Goal: Task Accomplishment & Management: Manage account settings

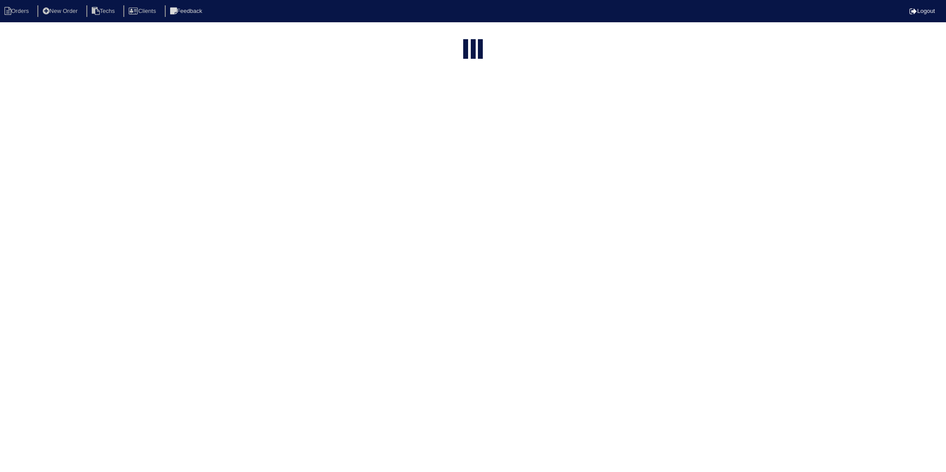
select select "15"
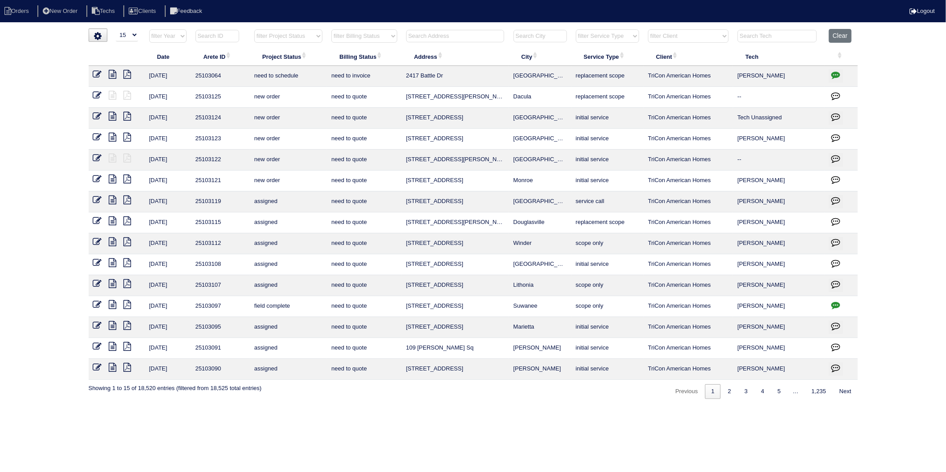
click at [365, 39] on select "filter Billing Status -- Any Billing Status -- need to quote quoted need to inv…" at bounding box center [363, 35] width 65 height 13
click at [332, 29] on select "filter Billing Status -- Any Billing Status -- need to quote quoted need to inv…" at bounding box center [363, 35] width 65 height 13
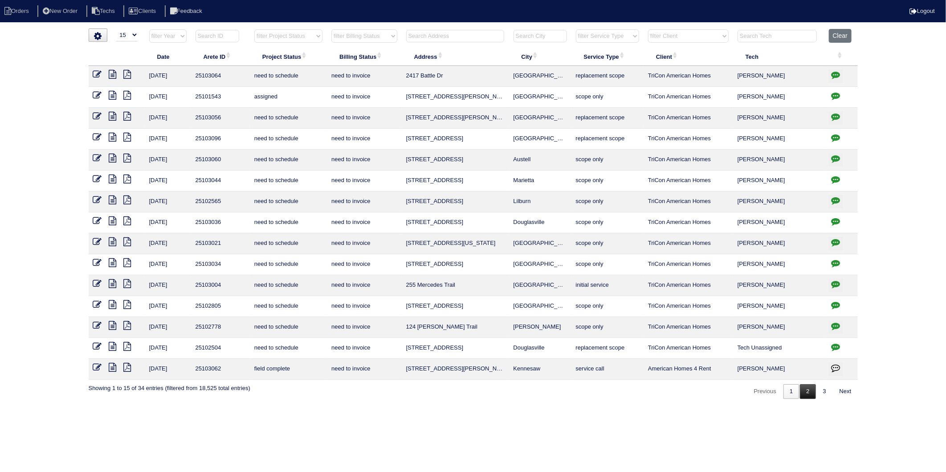
click at [803, 395] on link "2" at bounding box center [808, 391] width 16 height 15
select select "need to invoice"
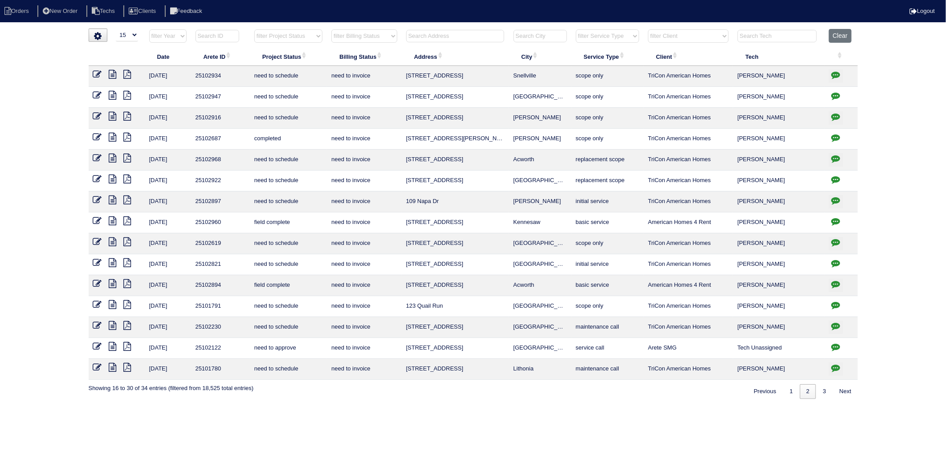
click at [460, 34] on input "text" at bounding box center [455, 36] width 98 height 12
type input "793"
select select "need to invoice"
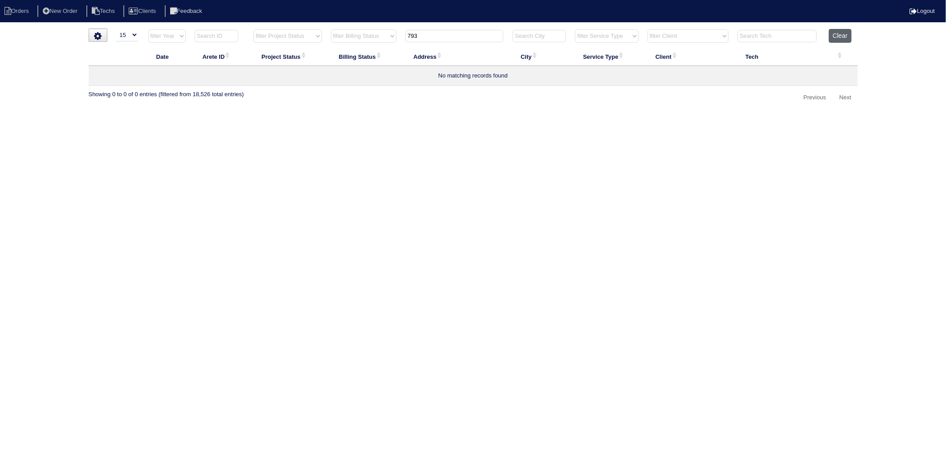
type input "793"
click at [847, 37] on button "Clear" at bounding box center [840, 36] width 23 height 14
select select
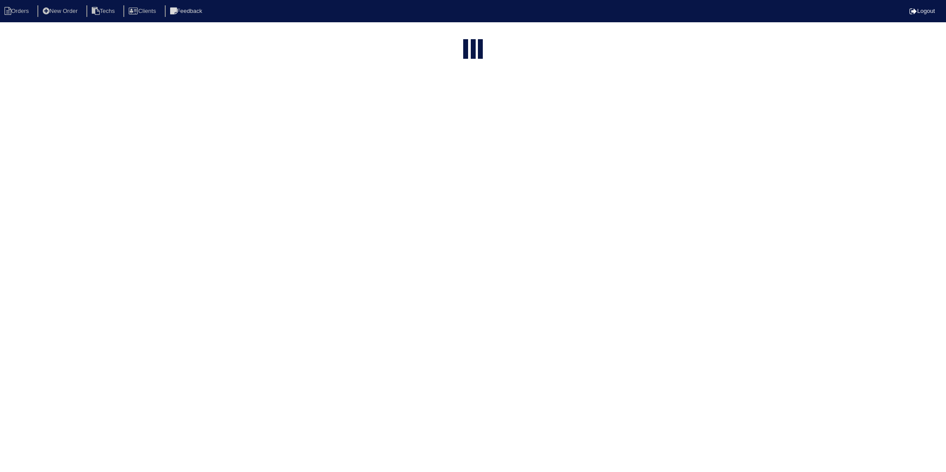
select select "15"
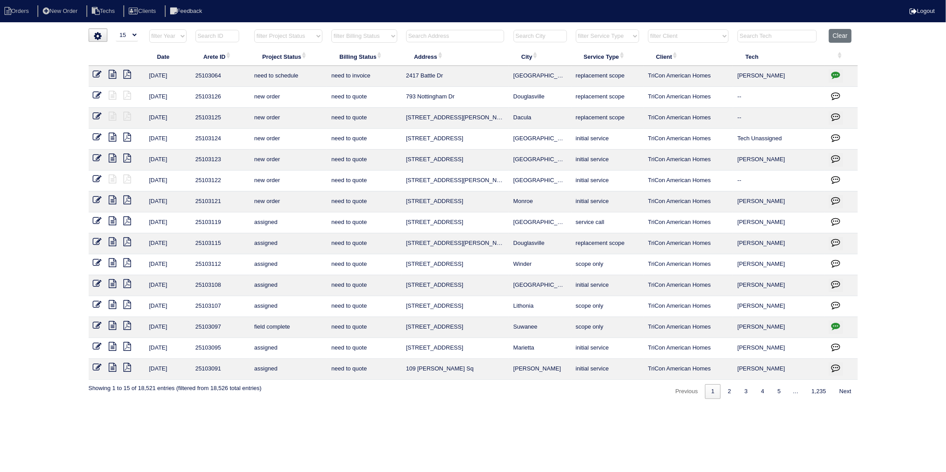
click at [436, 36] on input "text" at bounding box center [455, 36] width 98 height 12
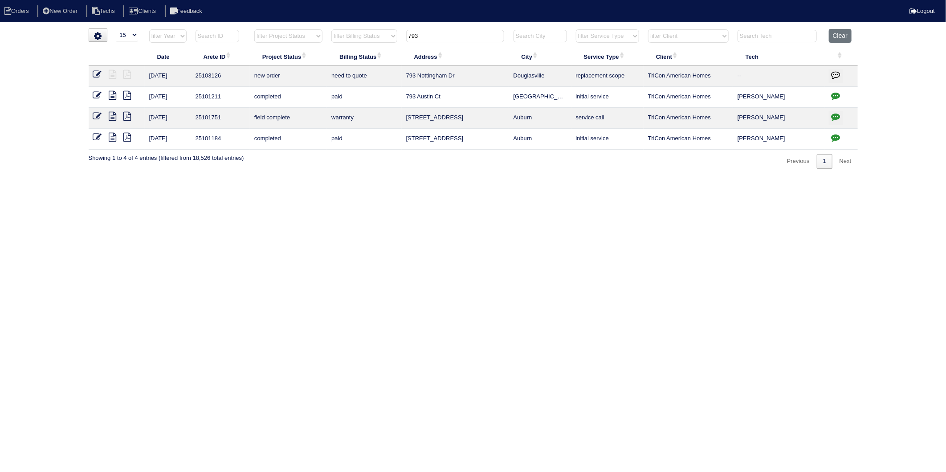
drag, startPoint x: 436, startPoint y: 37, endPoint x: 372, endPoint y: 45, distance: 63.8
click at [372, 45] on tr "filter Year -- Any Year -- 2025 2024 2023 2022 2021 2020 2019 filter Project St…" at bounding box center [473, 38] width 769 height 18
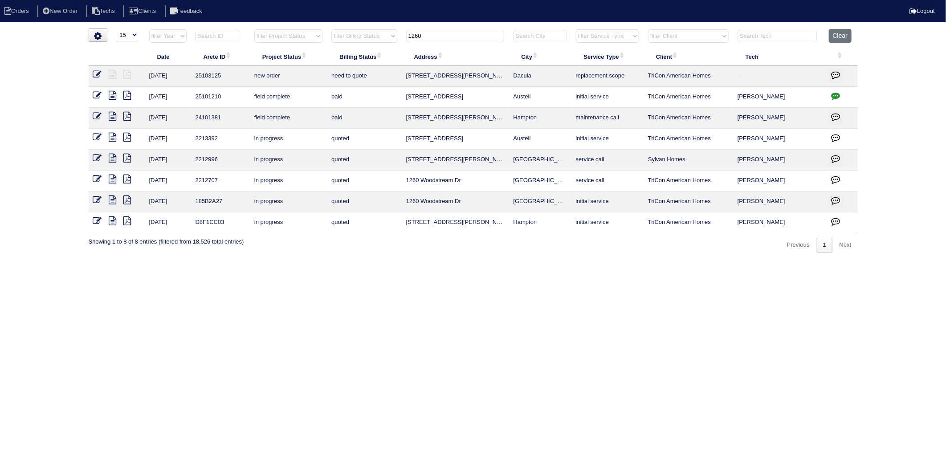
drag, startPoint x: 430, startPoint y: 37, endPoint x: 366, endPoint y: 51, distance: 65.6
click at [366, 51] on table "Date Arete ID Project Status Billing Status Address City Service Type Client Te…" at bounding box center [473, 131] width 769 height 204
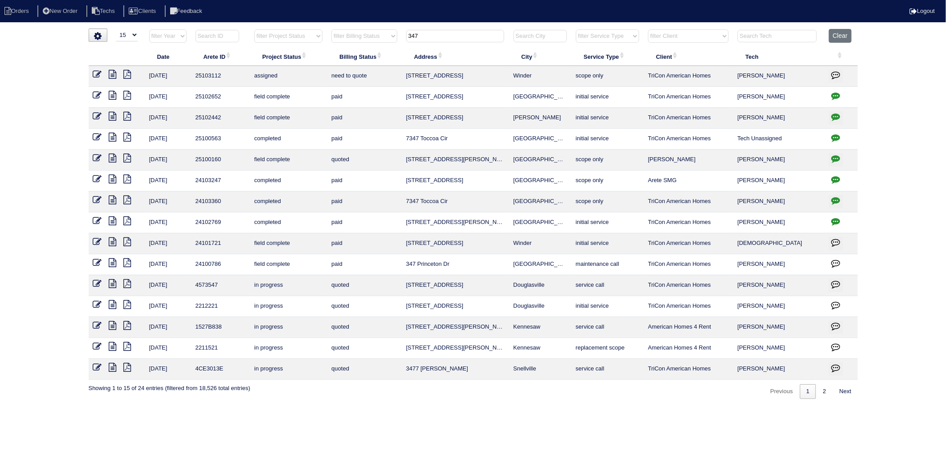
drag, startPoint x: 438, startPoint y: 37, endPoint x: 314, endPoint y: 56, distance: 125.7
click at [314, 56] on table "Date Arete ID Project Status Billing Status Address City Service Type Client Te…" at bounding box center [473, 204] width 769 height 351
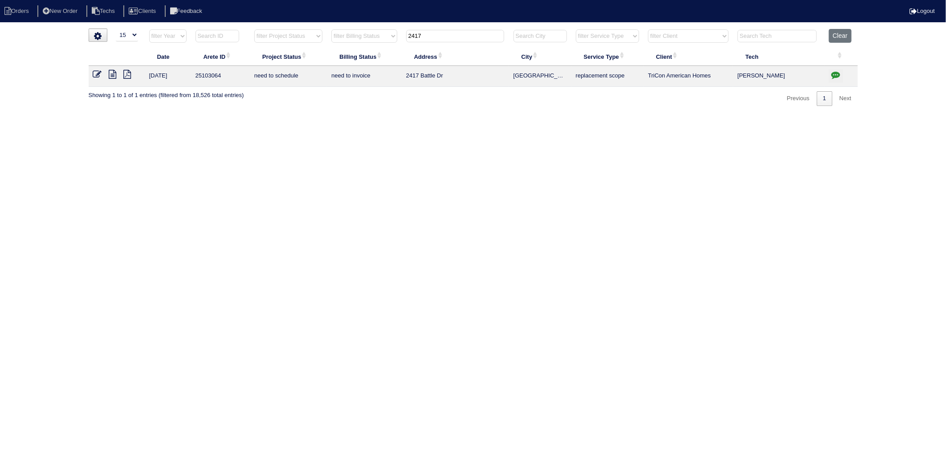
drag, startPoint x: 436, startPoint y: 36, endPoint x: 364, endPoint y: 46, distance: 72.9
click at [364, 46] on tr "filter Year -- Any Year -- 2025 2024 2023 2022 2021 2020 2019 filter Project St…" at bounding box center [473, 38] width 769 height 18
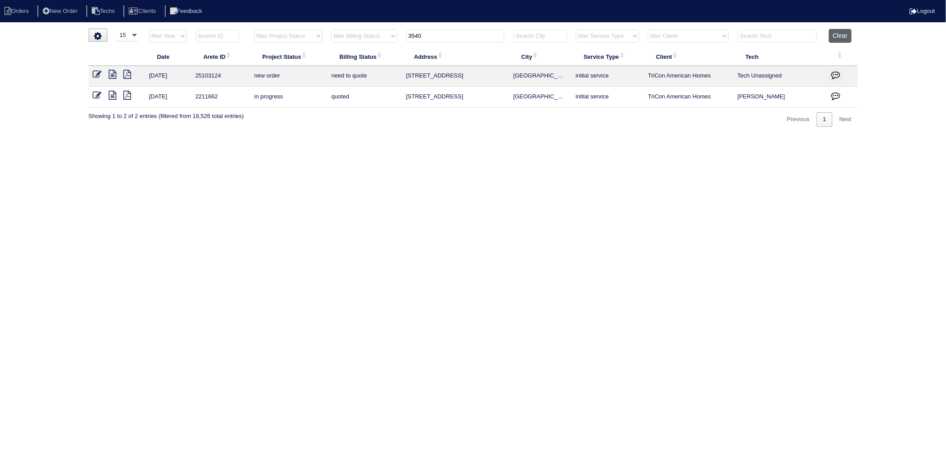
type input "3540"
click at [839, 36] on button "Clear" at bounding box center [840, 36] width 23 height 14
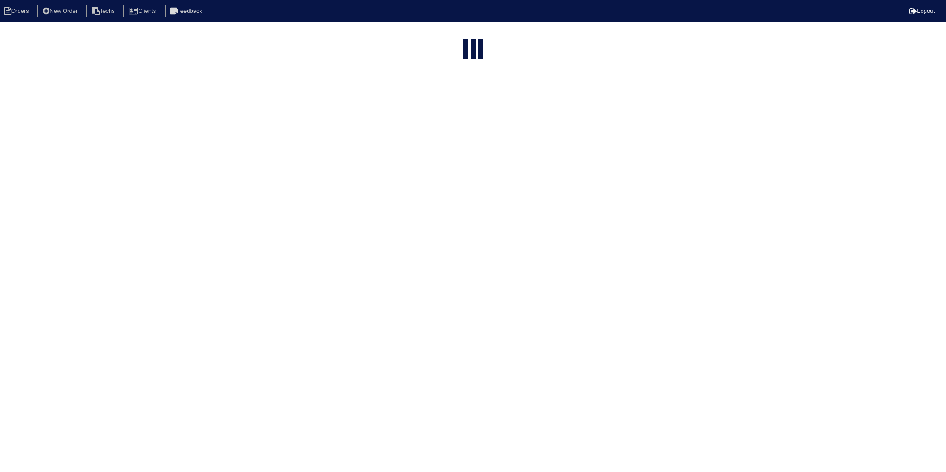
select select "15"
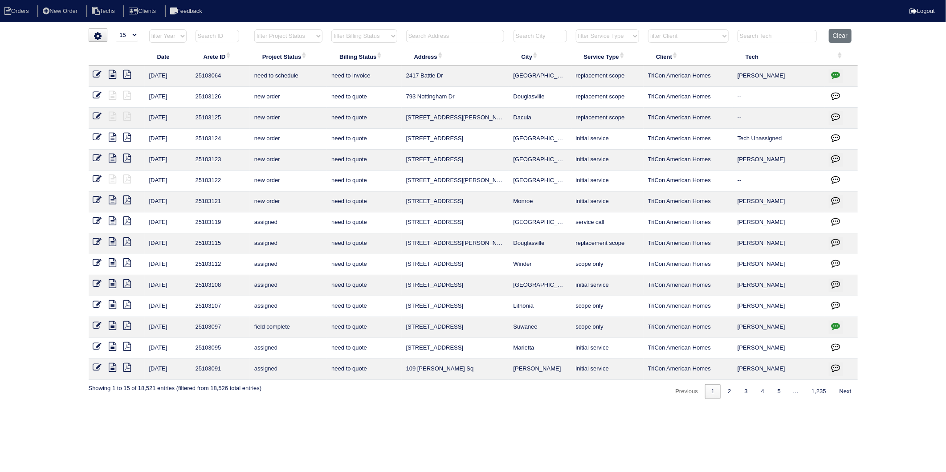
click at [438, 32] on input "text" at bounding box center [455, 36] width 98 height 12
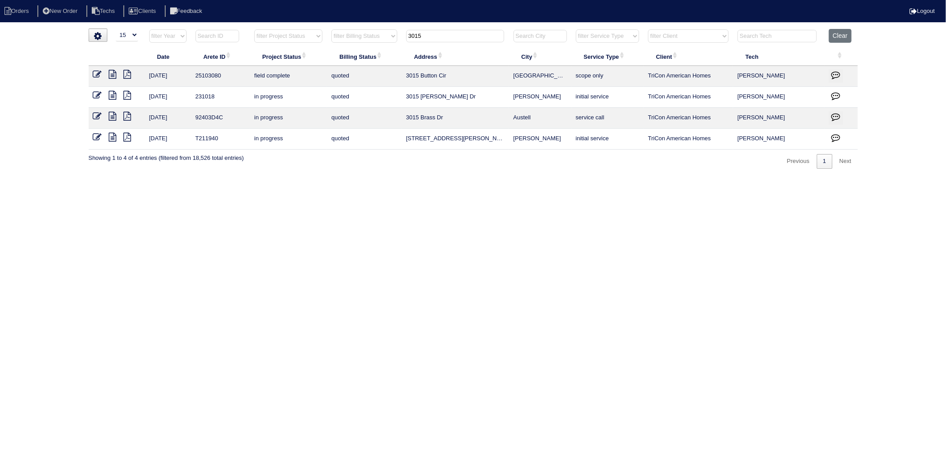
type input "3015"
click at [93, 77] on icon at bounding box center [97, 74] width 9 height 9
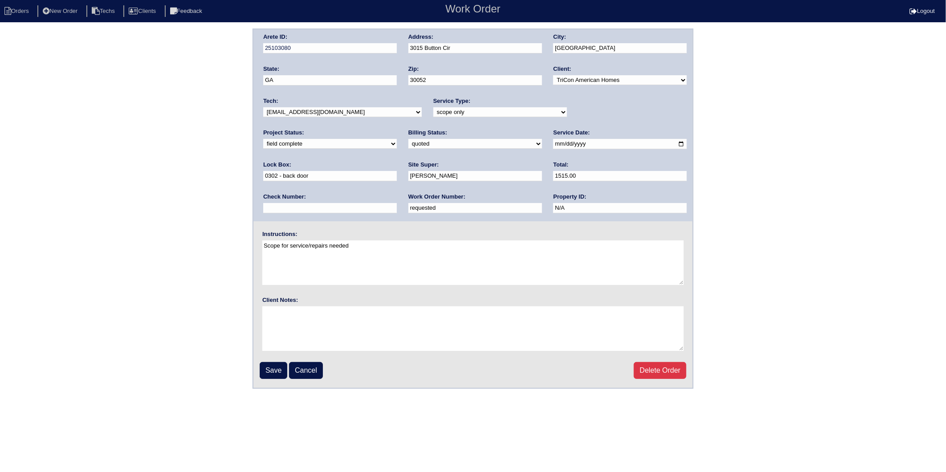
drag, startPoint x: 275, startPoint y: 370, endPoint x: 257, endPoint y: 367, distance: 18.1
click at [275, 370] on input "Save" at bounding box center [274, 370] width 28 height 17
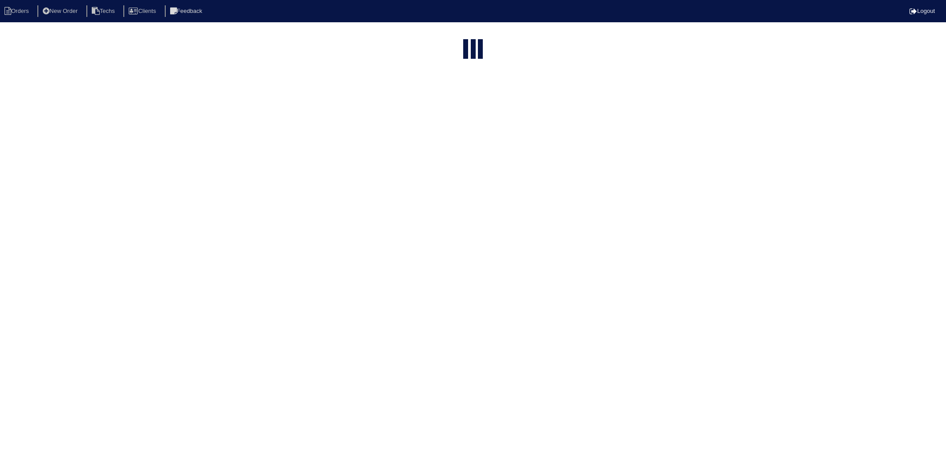
select select "15"
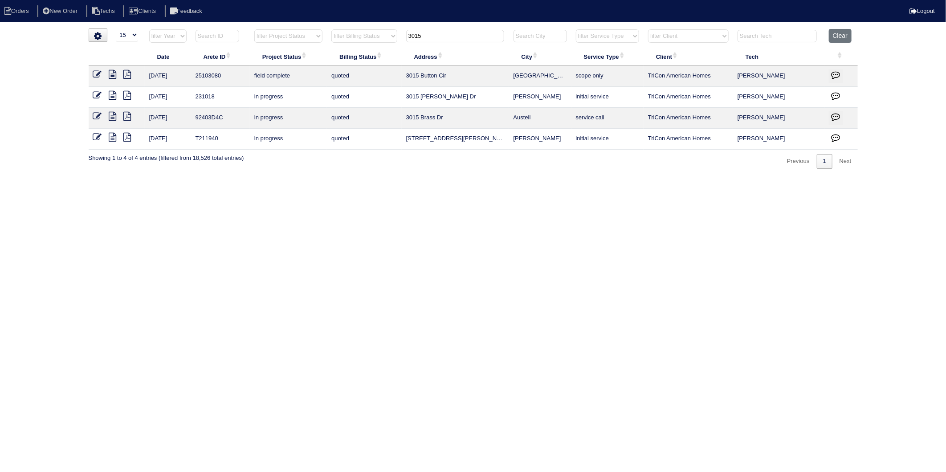
click at [480, 178] on html "Orders New Order Techs Clients Feedback Logout Orders New Order Users Clients M…" at bounding box center [473, 89] width 946 height 178
drag, startPoint x: 431, startPoint y: 37, endPoint x: 309, endPoint y: 63, distance: 125.4
click at [309, 63] on table "Date Arete ID Project Status Billing Status Address City Service Type Client Te…" at bounding box center [473, 89] width 769 height 121
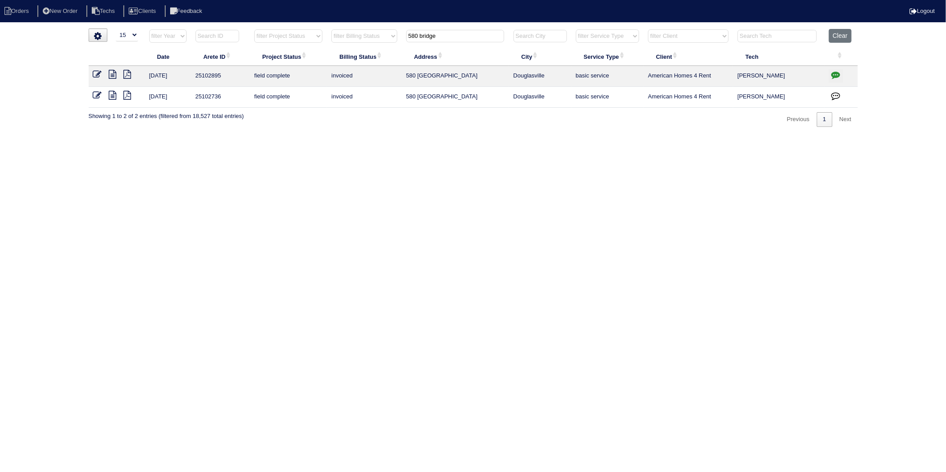
drag, startPoint x: 450, startPoint y: 36, endPoint x: 290, endPoint y: 186, distance: 219.6
click at [322, 71] on table "Date Arete ID Project Status Billing Status Address City Service Type Client Te…" at bounding box center [473, 68] width 769 height 79
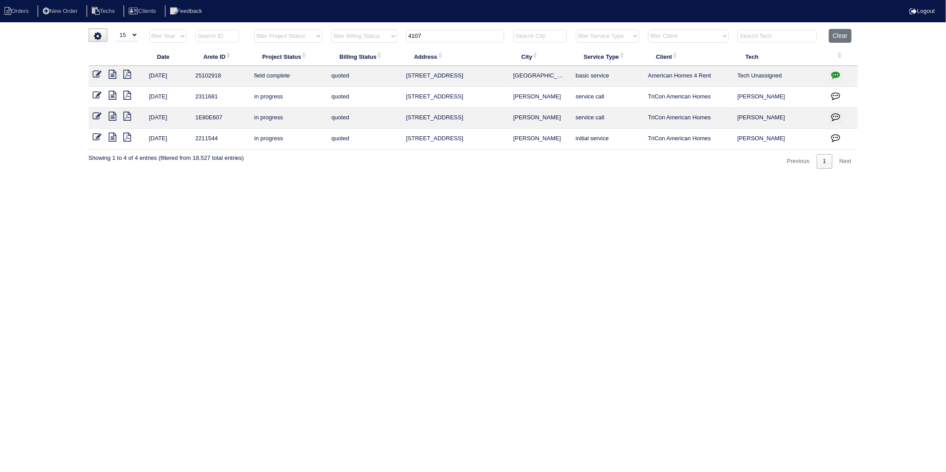
type input "4107"
click at [112, 76] on icon at bounding box center [113, 74] width 8 height 9
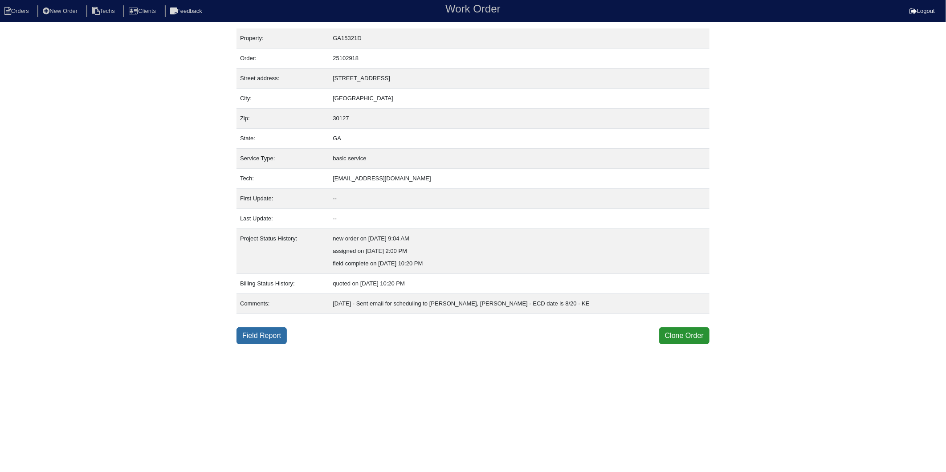
click at [270, 339] on link "Field Report" at bounding box center [261, 335] width 50 height 17
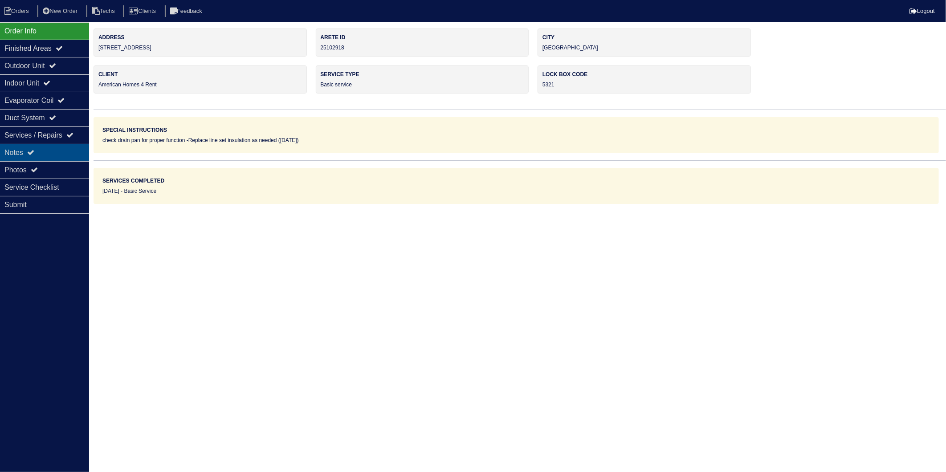
click at [14, 150] on div "Notes" at bounding box center [44, 152] width 89 height 17
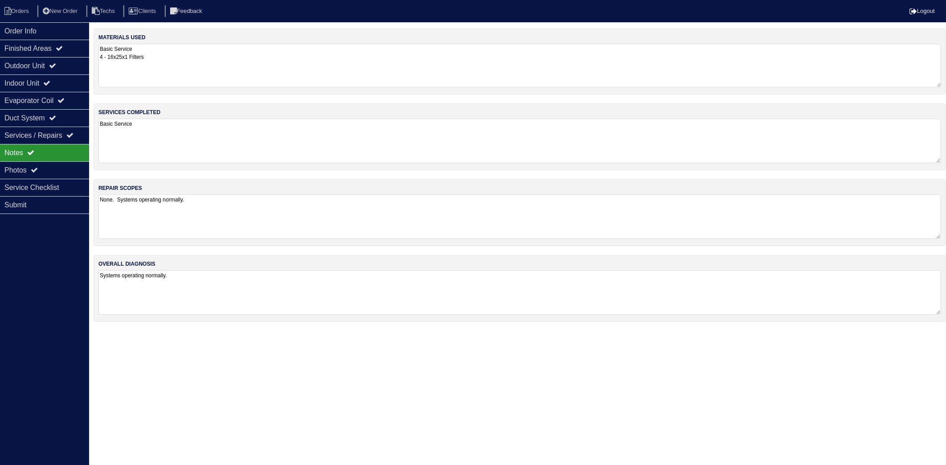
click at [184, 70] on textarea "Basic Service 4 - 16x25x1 Filters" at bounding box center [519, 66] width 843 height 44
click at [184, 137] on textarea "Basic Service" at bounding box center [519, 140] width 843 height 45
click at [216, 216] on textarea "None. Systems operating normally." at bounding box center [519, 217] width 843 height 44
click at [208, 284] on textarea "Systems operating normally." at bounding box center [519, 292] width 843 height 45
click at [15, 11] on li "Orders" at bounding box center [18, 11] width 36 height 12
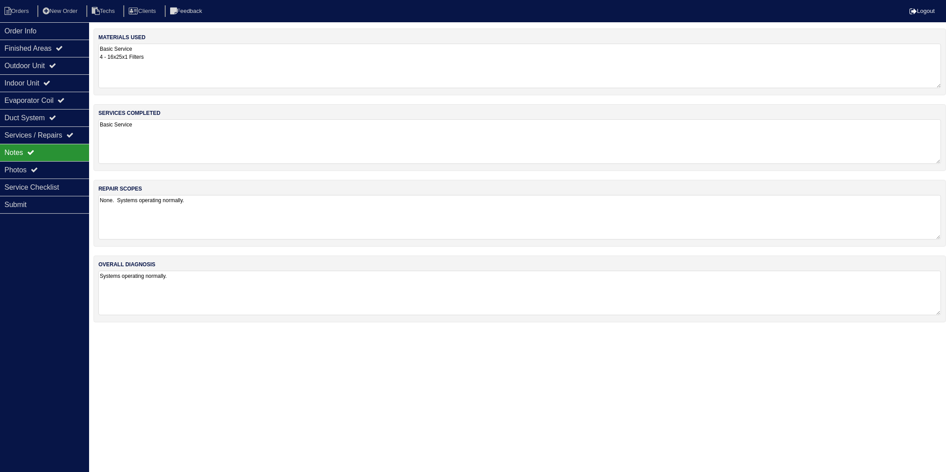
select select "15"
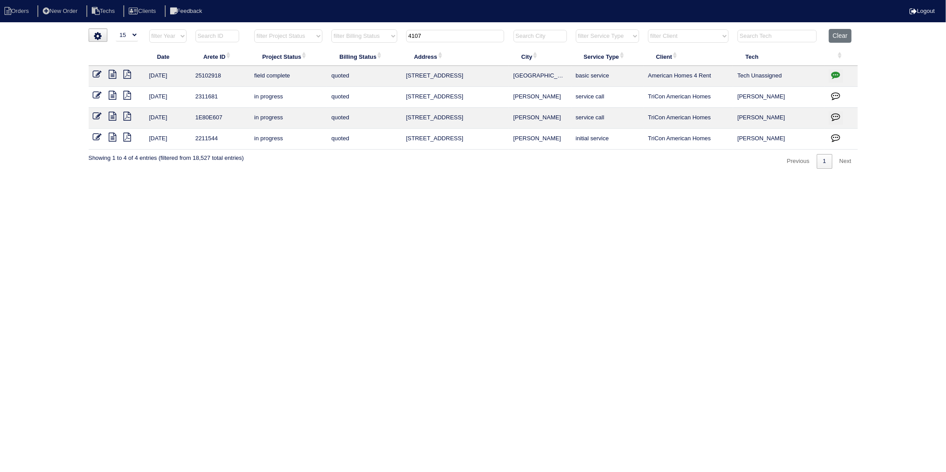
drag, startPoint x: 96, startPoint y: 76, endPoint x: 107, endPoint y: 82, distance: 12.2
click at [96, 76] on icon at bounding box center [97, 74] width 9 height 9
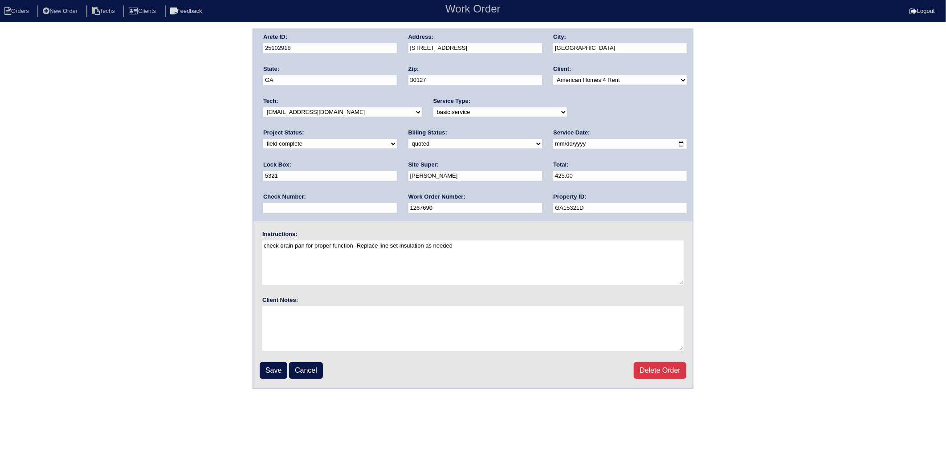
click at [408, 147] on select "need to quote quoted need to invoice invoiced paid warranty purchase order need…" at bounding box center [475, 144] width 134 height 10
select select "invoiced"
click at [408, 139] on select "need to quote quoted need to invoice invoiced paid warranty purchase order need…" at bounding box center [475, 144] width 134 height 10
click at [273, 367] on input "Save" at bounding box center [274, 370] width 28 height 17
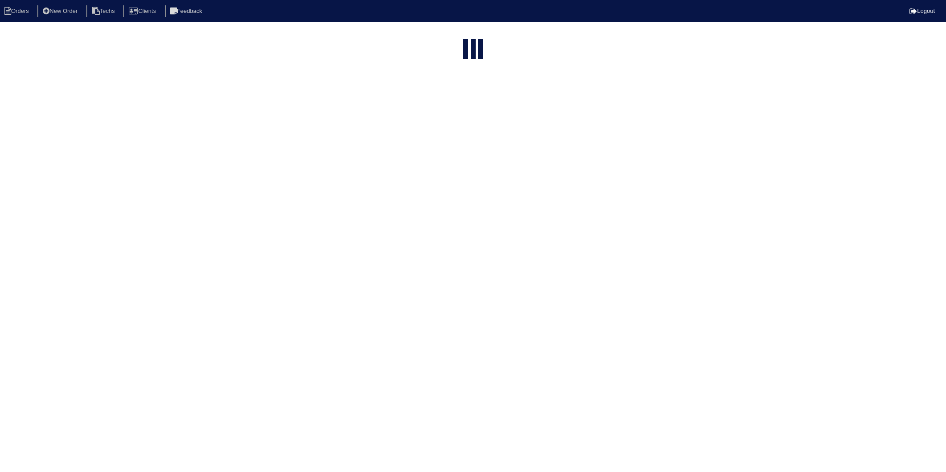
select select "15"
type input "4107"
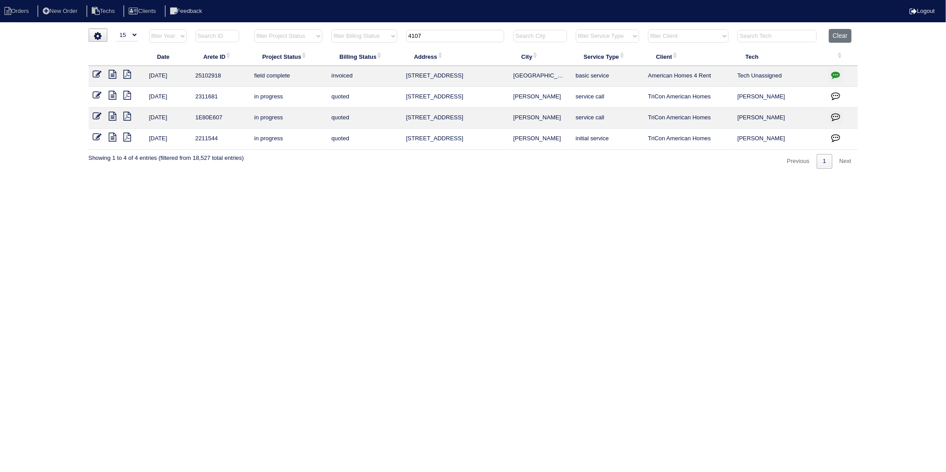
drag, startPoint x: 313, startPoint y: 281, endPoint x: 224, endPoint y: 199, distance: 120.4
click at [313, 178] on html "Orders New Order Techs Clients Feedback Logout Orders New Order Users Clients M…" at bounding box center [473, 89] width 946 height 178
click at [114, 73] on icon at bounding box center [113, 74] width 8 height 9
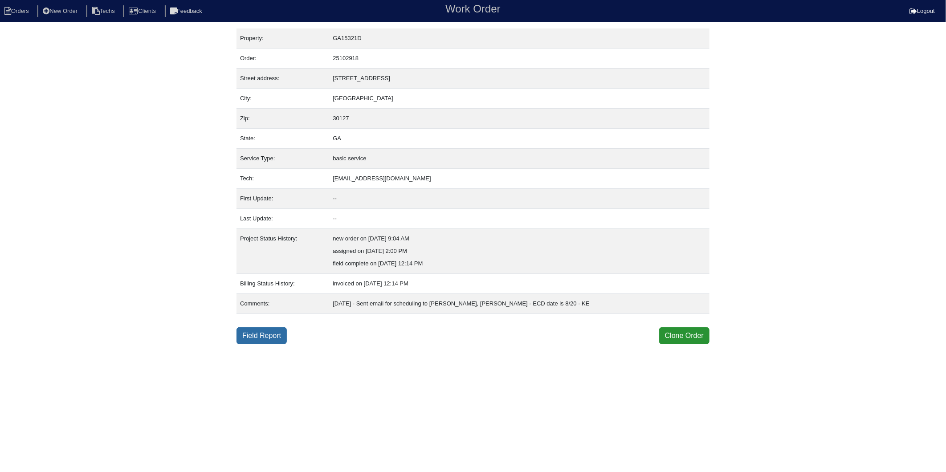
click at [273, 330] on link "Field Report" at bounding box center [261, 335] width 50 height 17
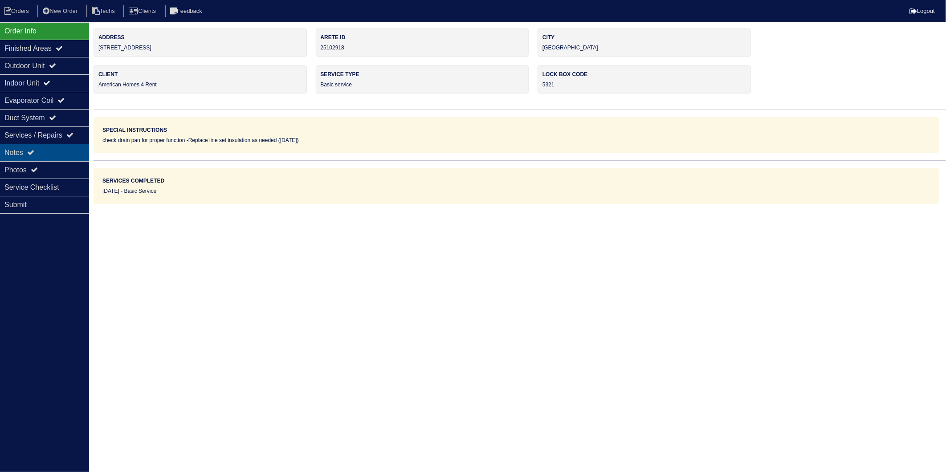
click at [34, 150] on icon at bounding box center [30, 152] width 7 height 7
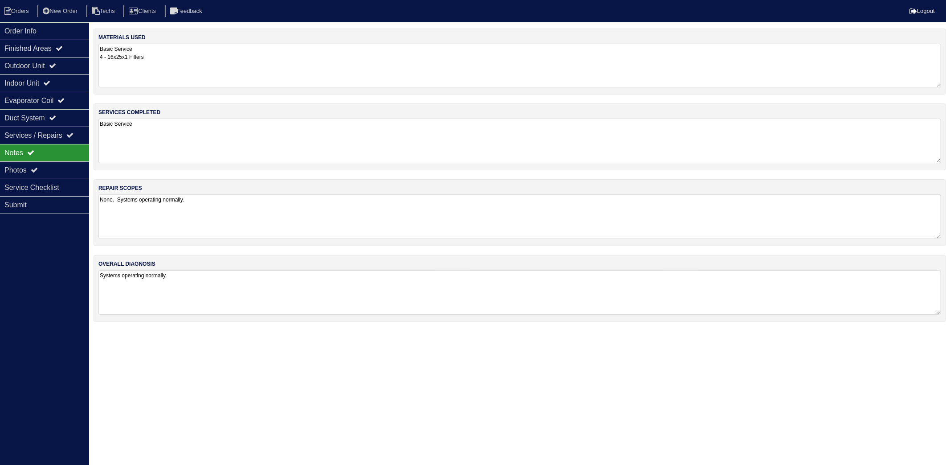
click at [176, 61] on textarea "Basic Service 4 - 16x25x1 Filters" at bounding box center [519, 66] width 843 height 44
click at [179, 145] on textarea "Basic Service" at bounding box center [519, 140] width 843 height 45
click at [215, 213] on textarea "None. Systems operating normally." at bounding box center [519, 216] width 843 height 45
drag, startPoint x: 208, startPoint y: 276, endPoint x: 94, endPoint y: 159, distance: 163.1
click at [206, 274] on textarea "Systems operating normally." at bounding box center [519, 292] width 843 height 45
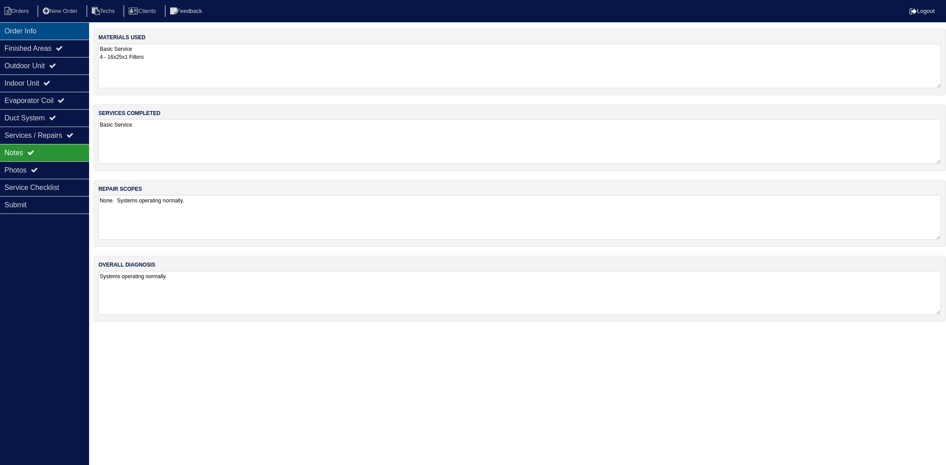
click at [15, 34] on div "Order Info" at bounding box center [44, 30] width 89 height 17
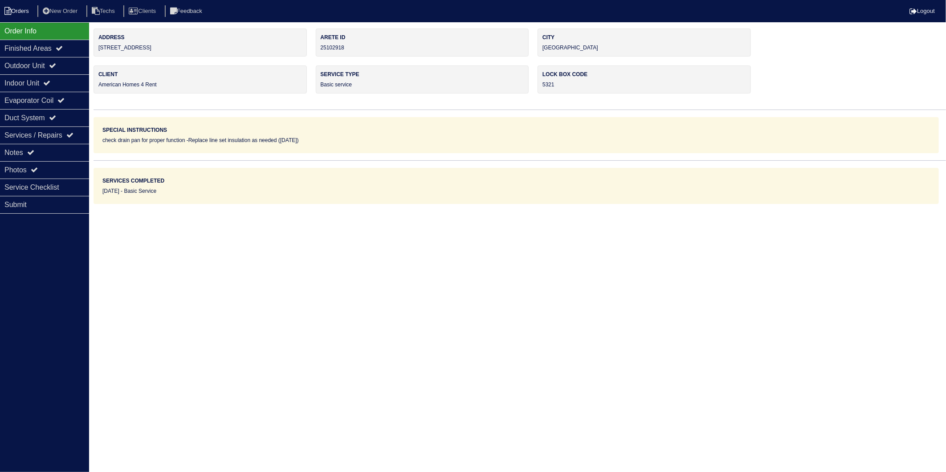
click at [18, 11] on li "Orders" at bounding box center [18, 11] width 36 height 12
select select "15"
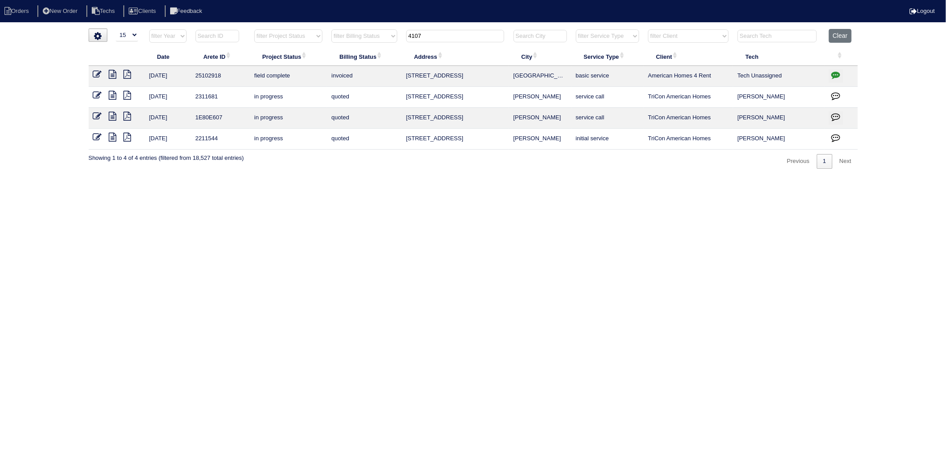
click at [95, 73] on icon at bounding box center [97, 74] width 9 height 9
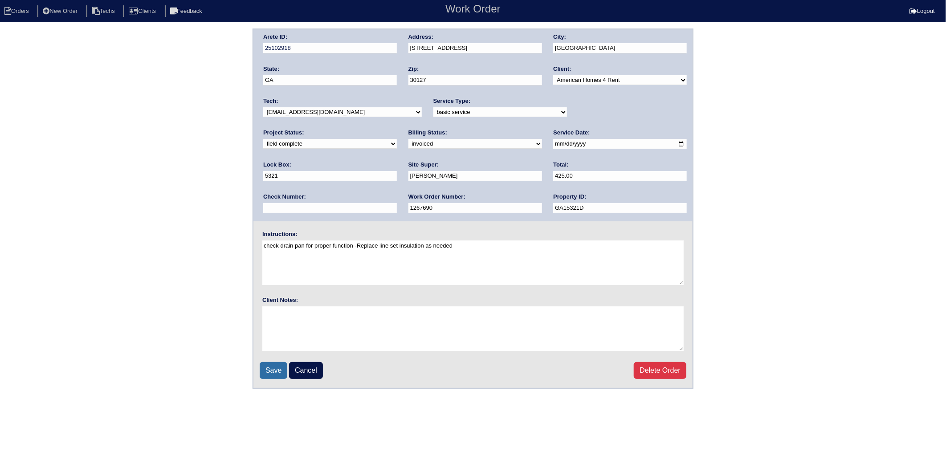
click at [269, 369] on input "Save" at bounding box center [274, 370] width 28 height 17
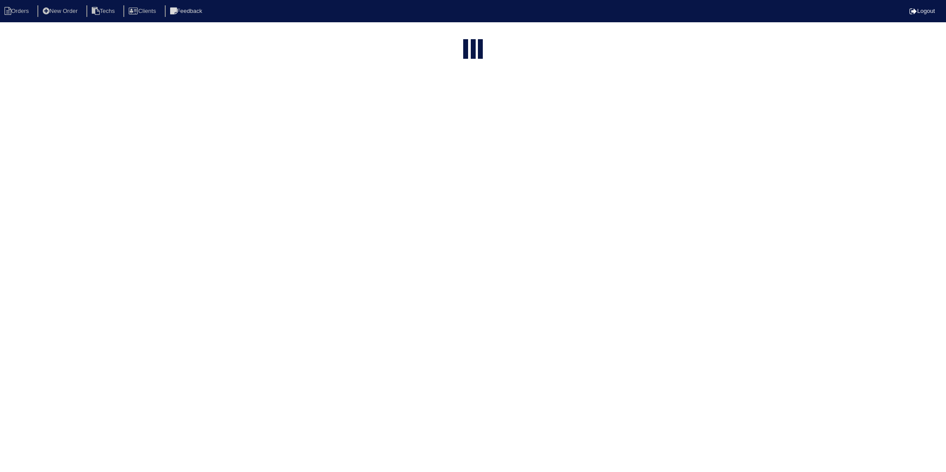
select select "15"
click at [154, 242] on html "Orders New Order Techs Clients Feedback Logout Orders New Order Users Clients M…" at bounding box center [473, 124] width 946 height 249
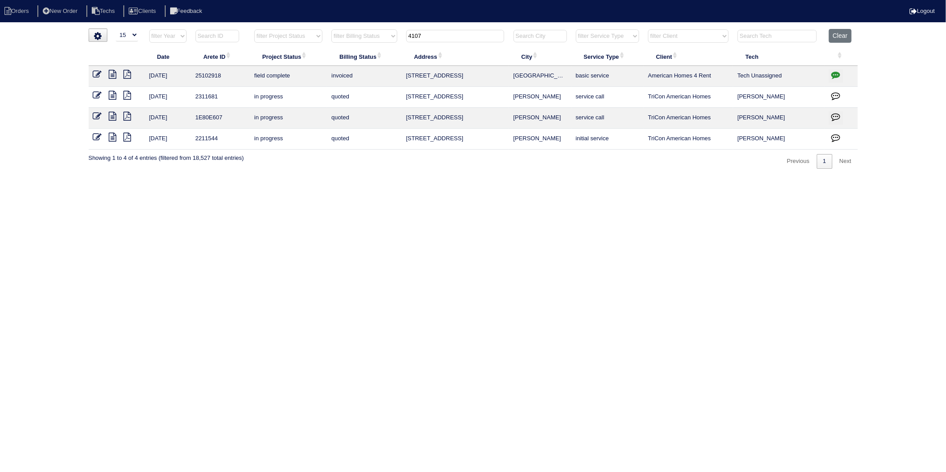
drag, startPoint x: 441, startPoint y: 38, endPoint x: 327, endPoint y: 239, distance: 231.1
click at [352, 90] on table "Date Arete ID Project Status Billing Status Address City Service Type Client Te…" at bounding box center [473, 89] width 769 height 121
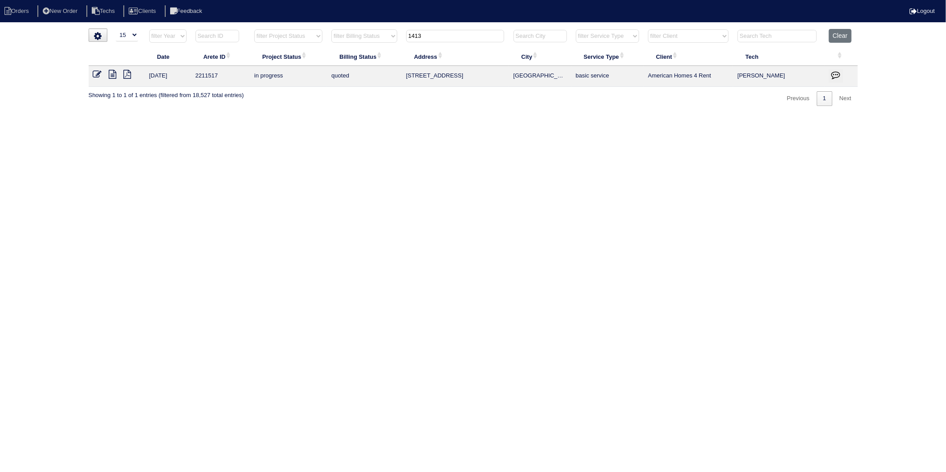
type input "1413"
